Goal: Use online tool/utility: Utilize a website feature to perform a specific function

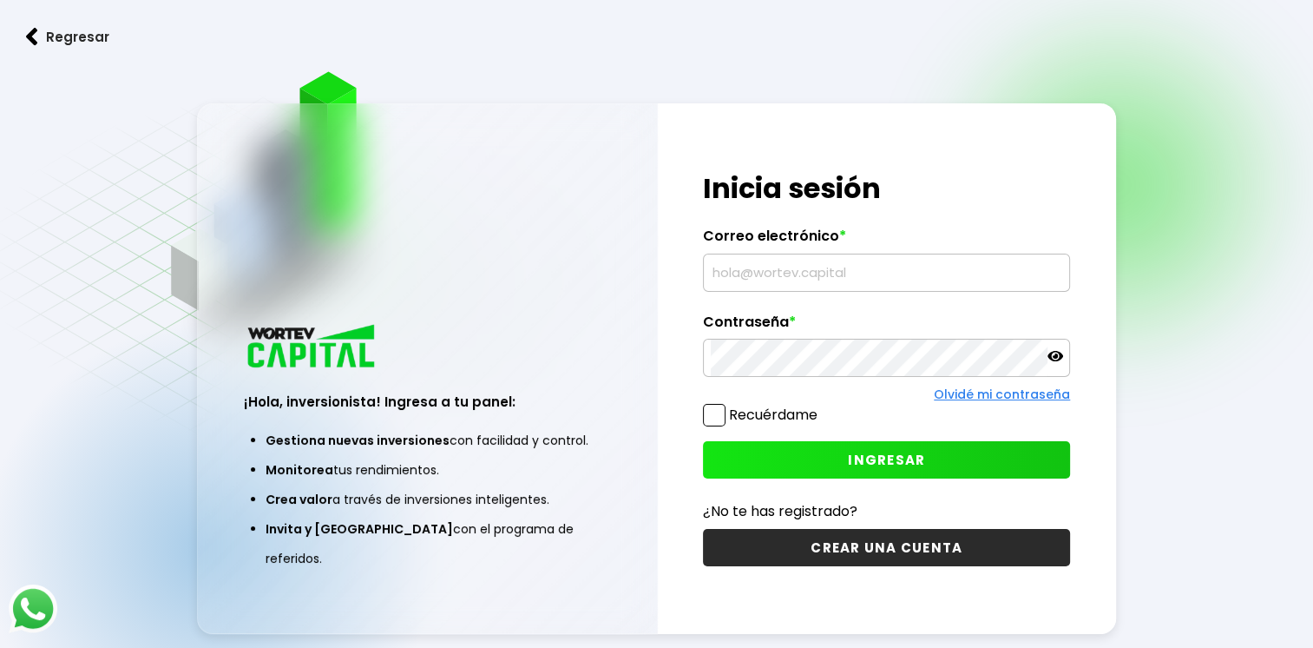
click at [888, 255] on div at bounding box center [886, 272] width 367 height 38
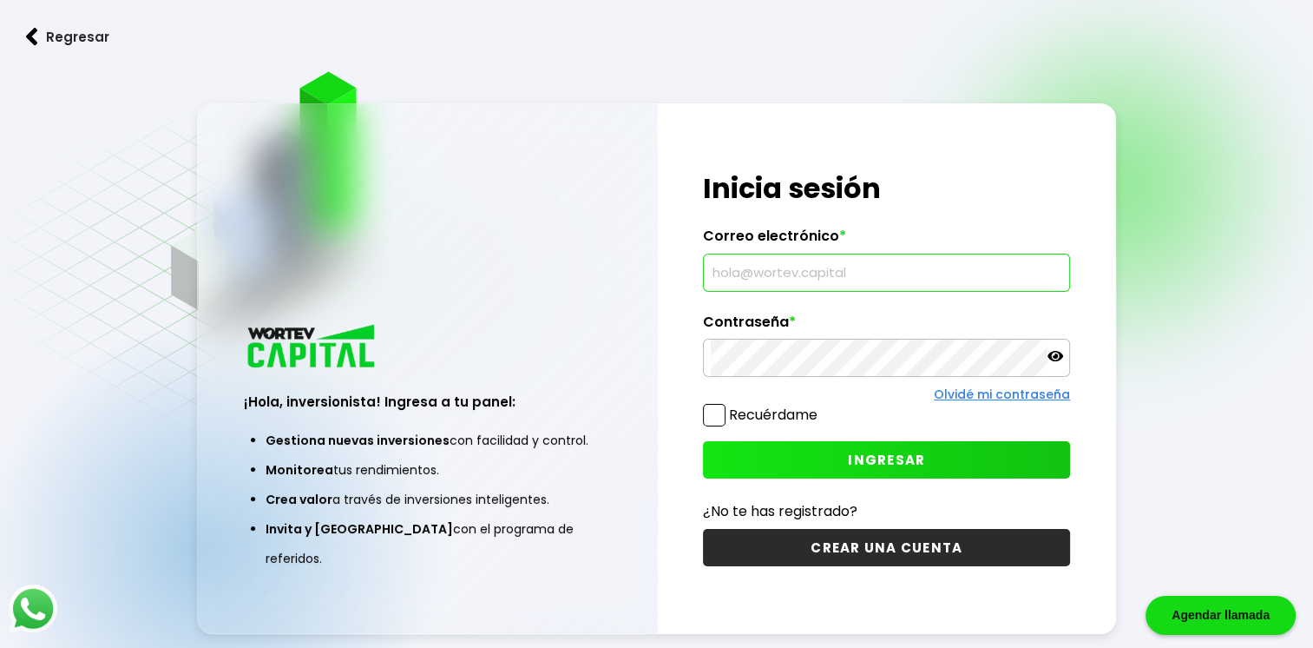
click at [879, 257] on input "text" at bounding box center [887, 272] width 352 height 36
type input "[EMAIL_ADDRESS][DOMAIN_NAME]"
click at [859, 462] on span "INGRESAR" at bounding box center [886, 460] width 77 height 18
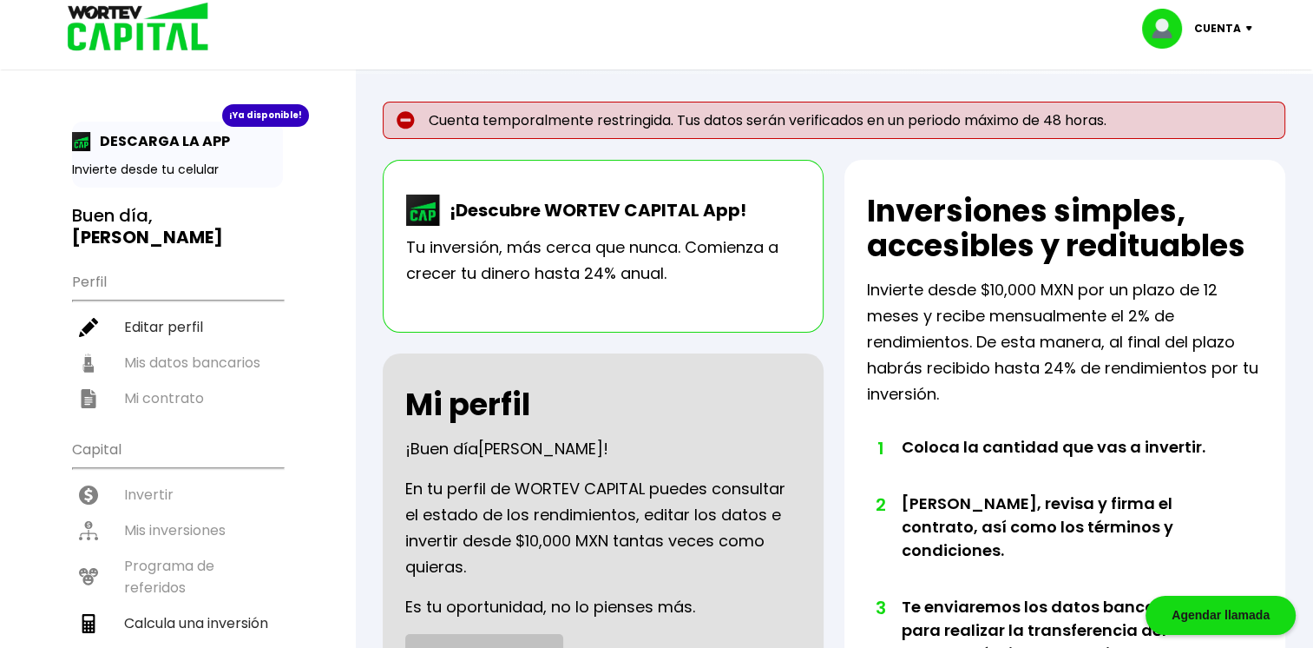
click at [1187, 23] on img at bounding box center [1168, 29] width 52 height 40
click at [1226, 77] on link "Editar perfil" at bounding box center [1200, 80] width 68 height 18
select select "Hombre"
select select "Licenciatura"
select select "NA"
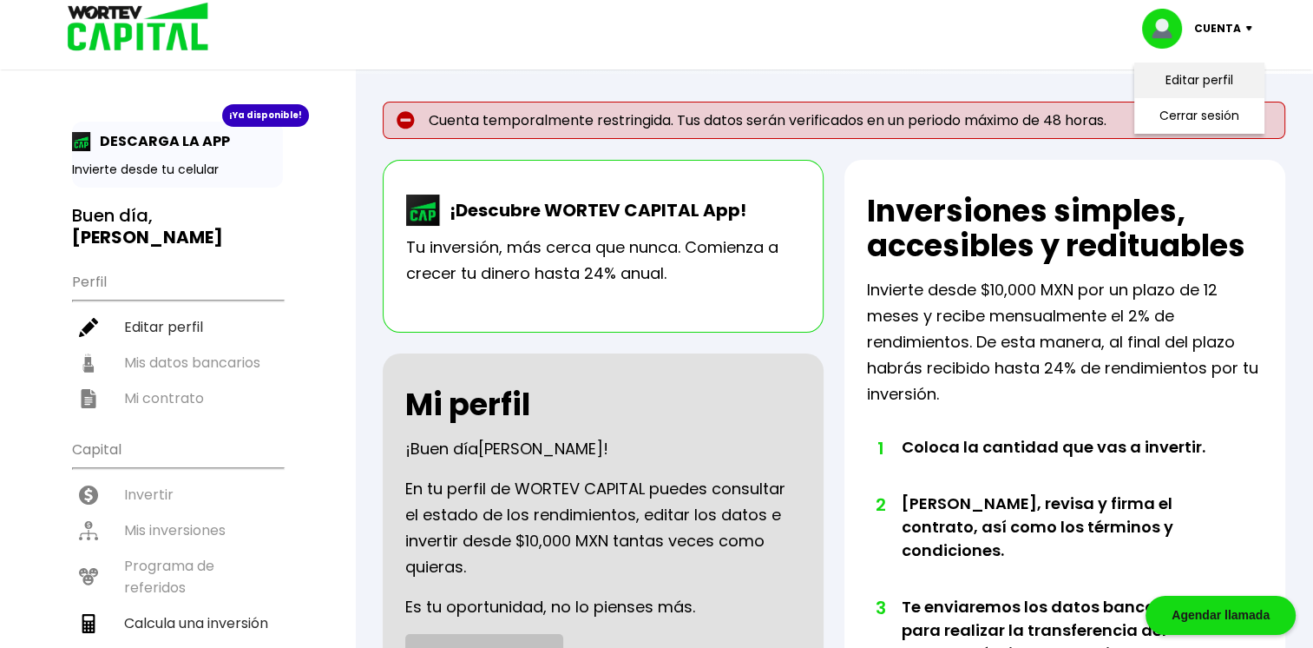
select select "Mercado Pago"
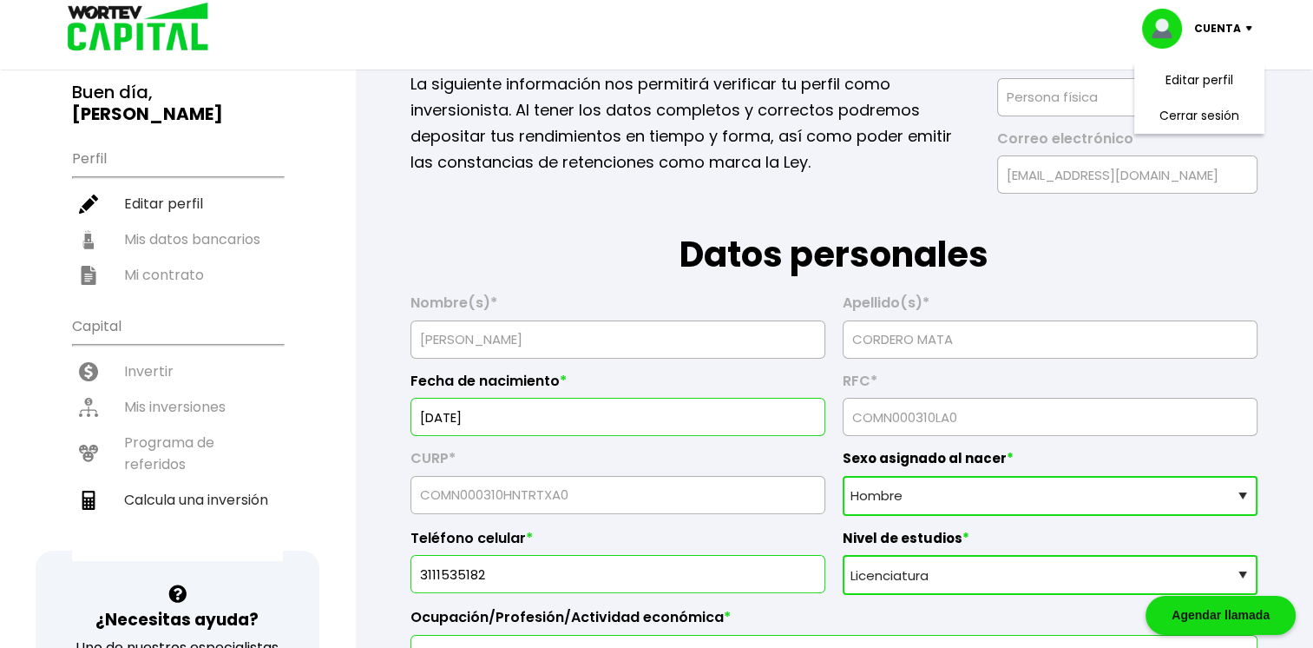
scroll to position [122, 0]
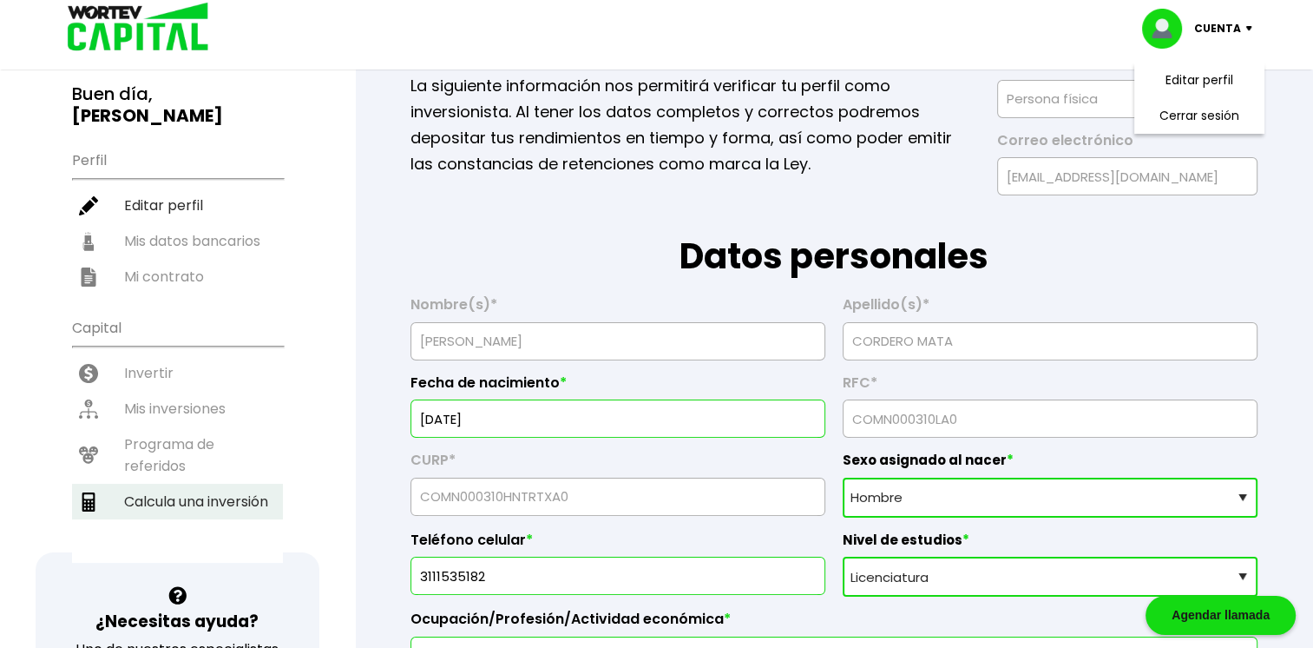
click at [226, 483] on li "Calcula una inversión" at bounding box center [177, 501] width 211 height 36
select select "1"
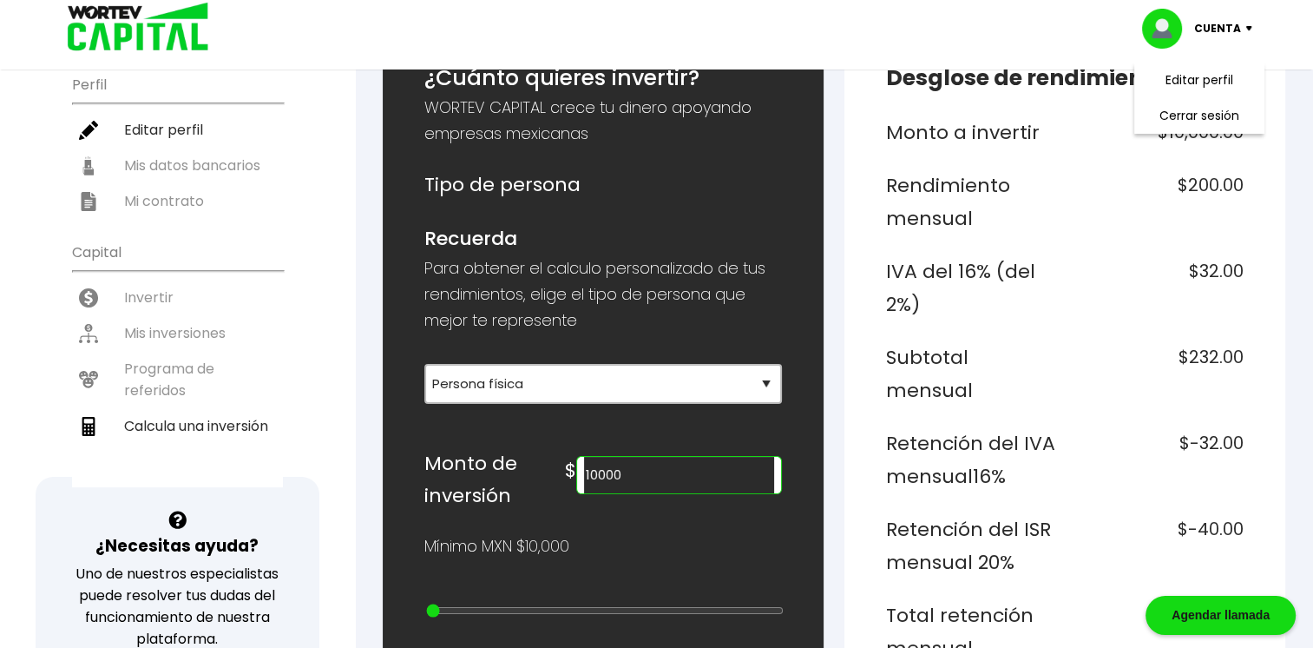
scroll to position [298, 0]
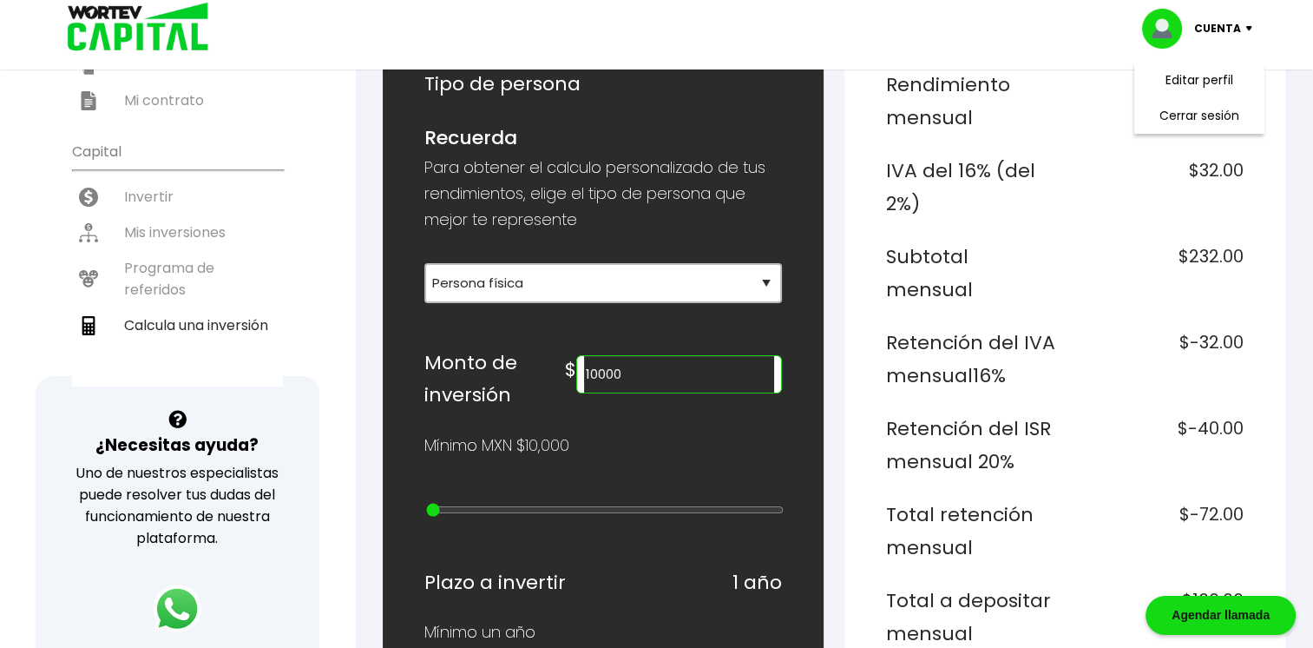
click at [664, 370] on input "10000" at bounding box center [679, 374] width 190 height 36
click at [623, 375] on input "10000" at bounding box center [679, 374] width 190 height 36
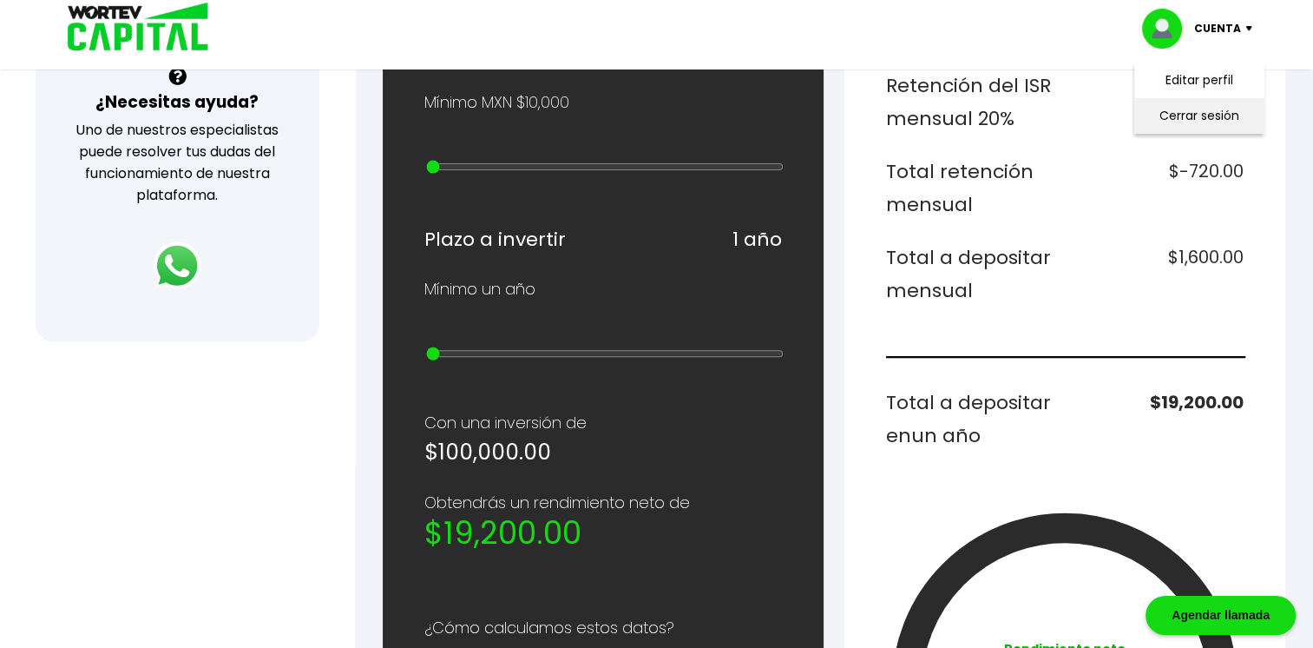
scroll to position [639, 0]
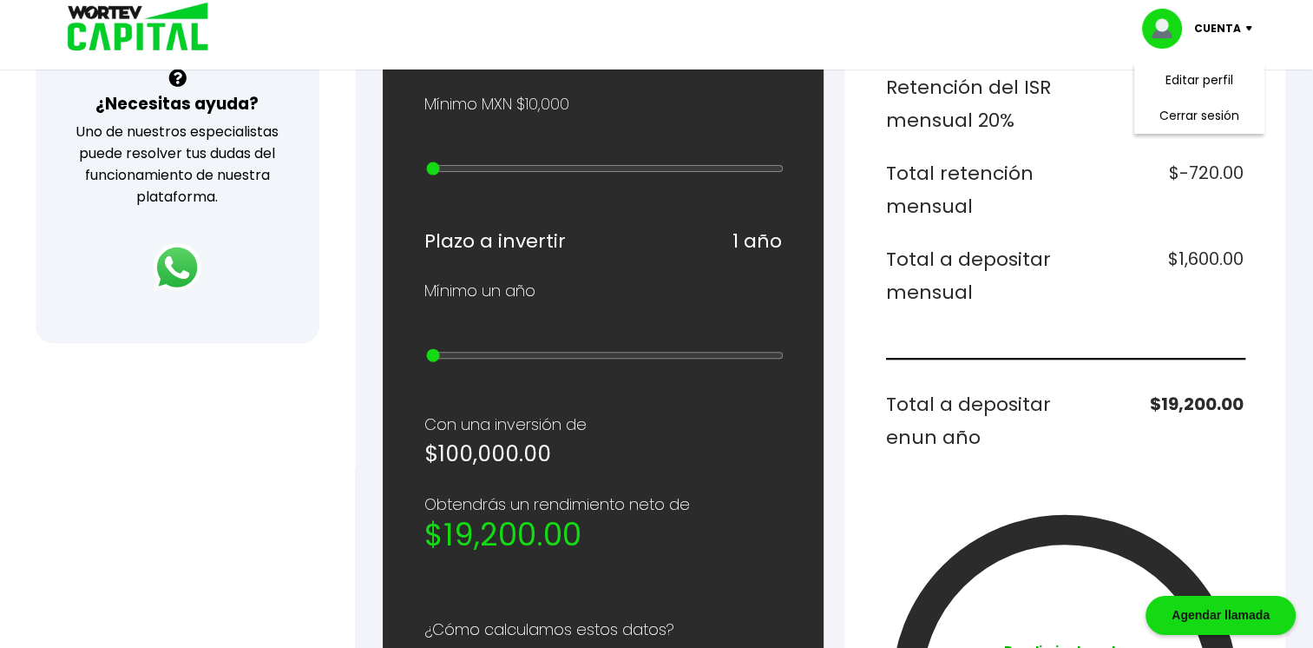
type input "100000"
